Goal: Transaction & Acquisition: Purchase product/service

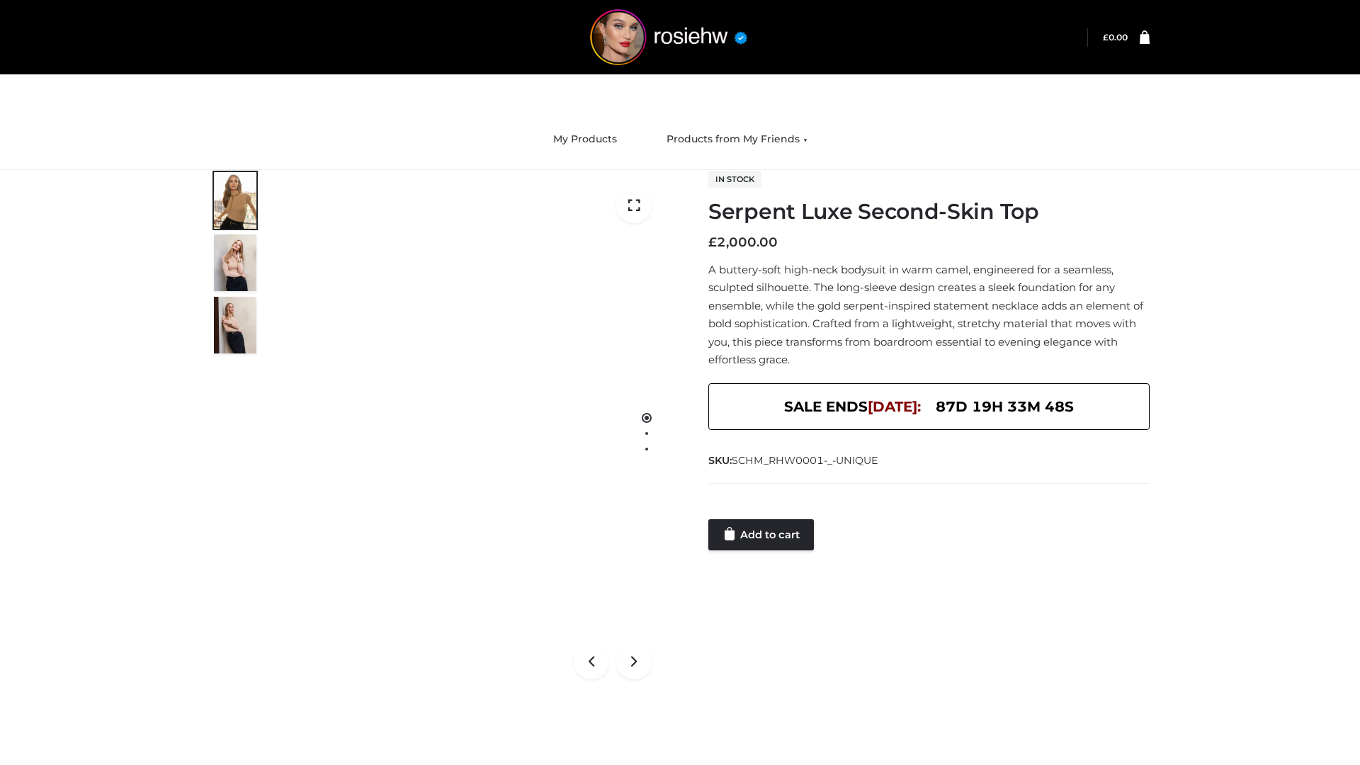
click at [762, 535] on link "Add to cart" at bounding box center [761, 534] width 106 height 31
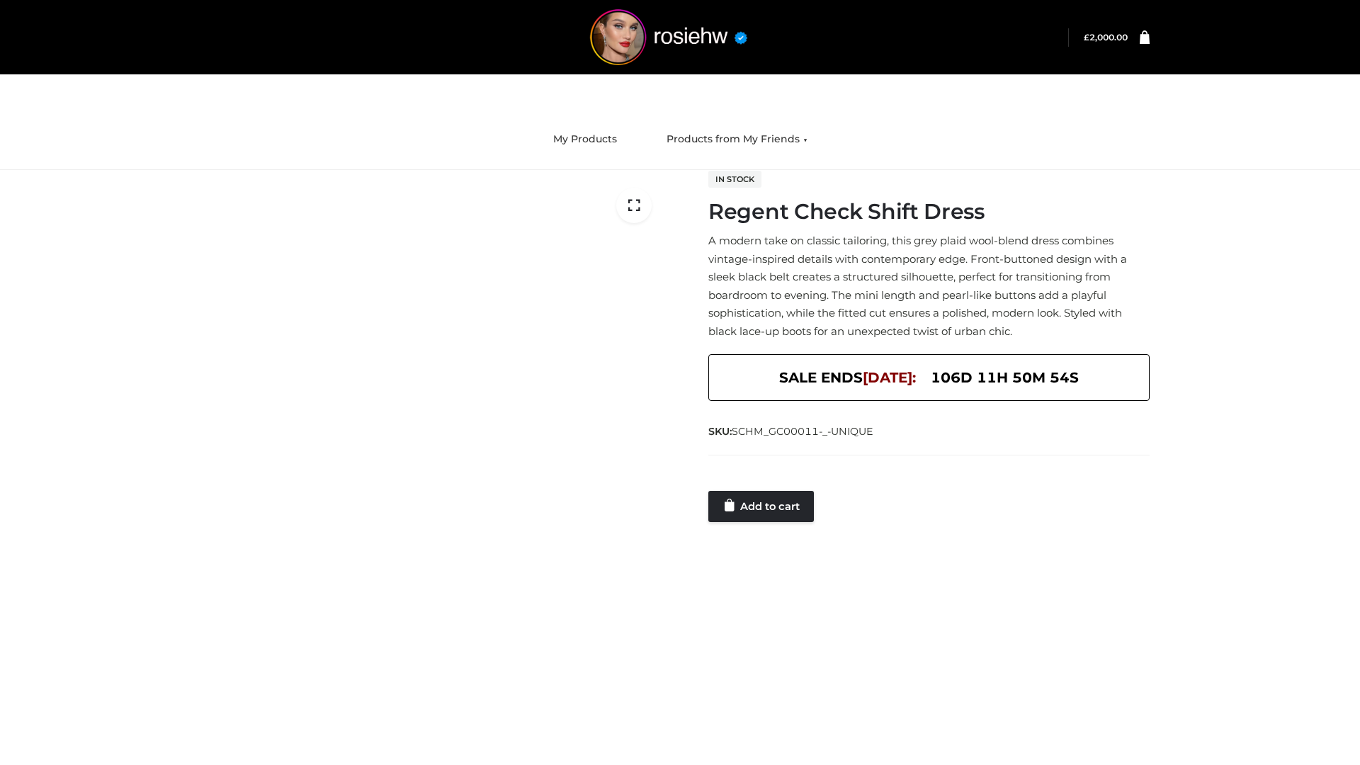
click at [762, 506] on link "Add to cart" at bounding box center [761, 506] width 106 height 31
